Goal: Find specific page/section: Find specific page/section

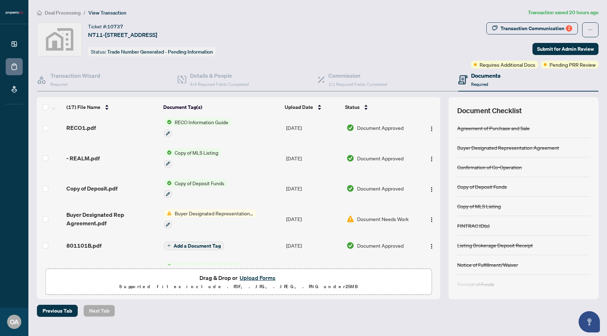
scroll to position [265, 0]
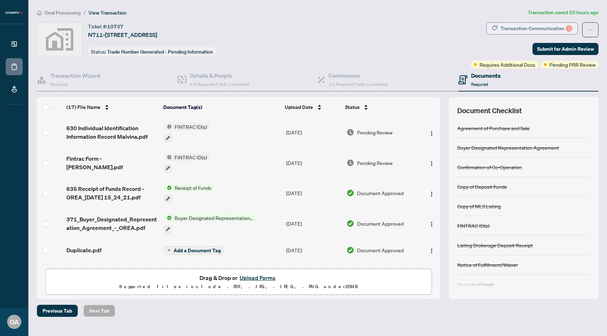
click at [521, 29] on div "Transaction Communication 2" at bounding box center [537, 28] width 72 height 11
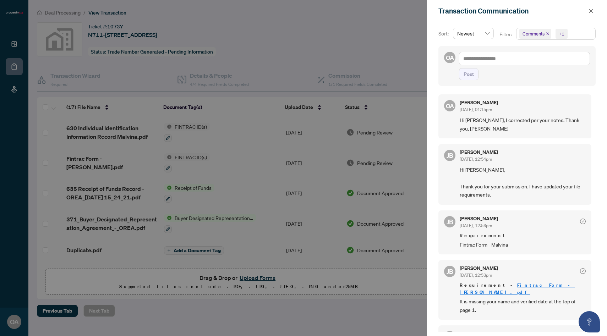
click at [350, 34] on div at bounding box center [303, 168] width 607 height 336
click at [596, 1] on div "Transaction Communication" at bounding box center [517, 11] width 180 height 22
click at [593, 9] on icon "close" at bounding box center [591, 11] width 5 height 5
